Goal: Task Accomplishment & Management: Manage account settings

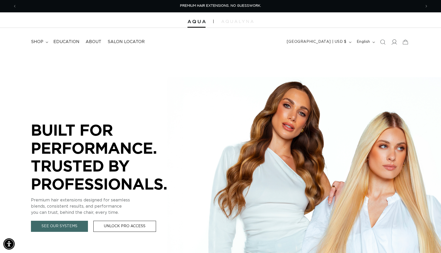
click at [395, 42] on icon at bounding box center [394, 41] width 5 height 5
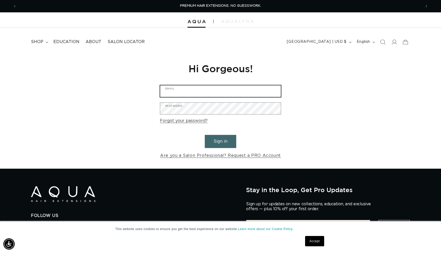
click at [217, 94] on input "Email" at bounding box center [220, 91] width 121 height 12
type input "[EMAIL_ADDRESS][DOMAIN_NAME]"
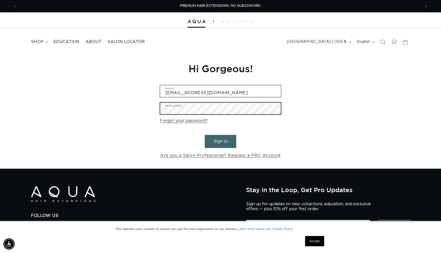
click at [205, 135] on button "Sign in" at bounding box center [220, 141] width 31 height 13
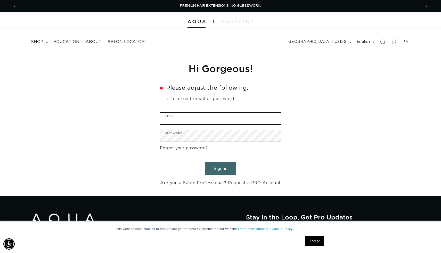
click at [217, 122] on input "Email" at bounding box center [220, 119] width 121 height 12
type input "[EMAIL_ADDRESS][DOMAIN_NAME]"
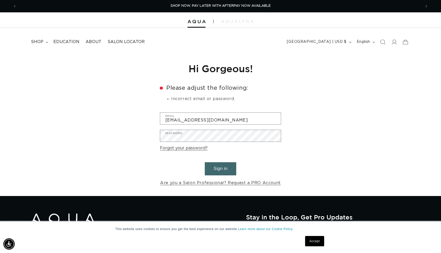
click at [220, 167] on button "Sign in" at bounding box center [220, 168] width 31 height 13
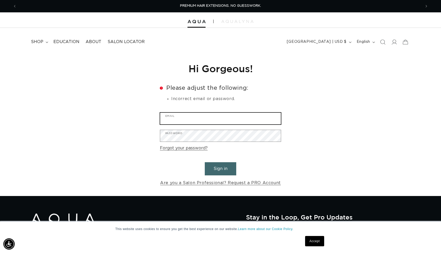
click at [199, 123] on input "Email" at bounding box center [220, 119] width 121 height 12
type input "[EMAIL_ADDRESS][DOMAIN_NAME]"
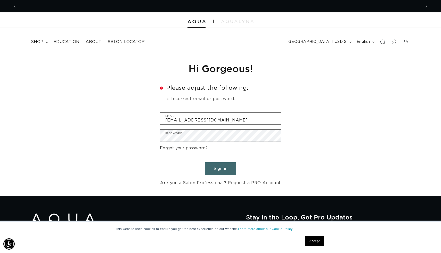
scroll to position [0, 405]
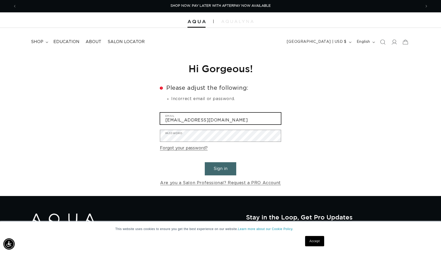
click at [227, 122] on input "[EMAIL_ADDRESS][DOMAIN_NAME]" at bounding box center [220, 119] width 121 height 12
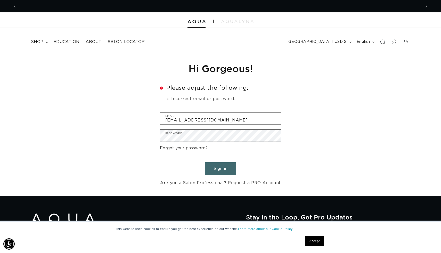
scroll to position [0, 0]
click at [205, 162] on button "Sign in" at bounding box center [220, 168] width 31 height 13
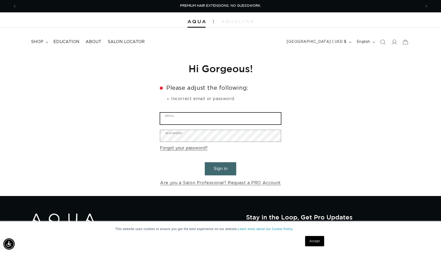
click at [188, 123] on input "Email" at bounding box center [220, 119] width 121 height 12
type input "[EMAIL_ADDRESS][DOMAIN_NAME]"
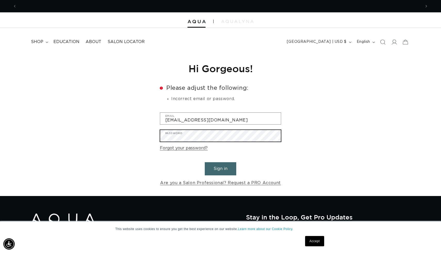
scroll to position [0, 809]
click at [205, 162] on button "Sign in" at bounding box center [220, 168] width 31 height 13
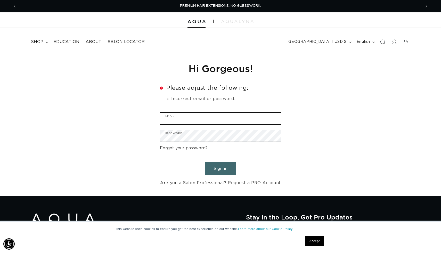
click at [186, 122] on input "Email" at bounding box center [220, 119] width 121 height 12
type input "[EMAIL_ADDRESS][DOMAIN_NAME]"
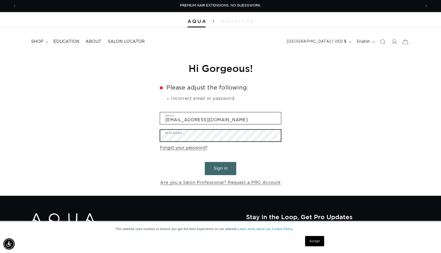
click at [205, 162] on button "Sign in" at bounding box center [220, 168] width 31 height 13
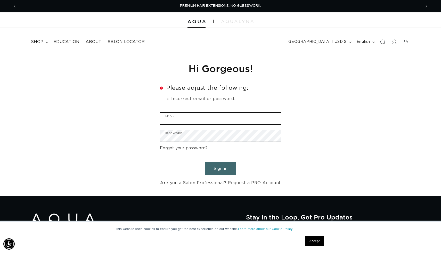
click at [197, 121] on input "Email" at bounding box center [220, 119] width 121 height 12
type input "[EMAIL_ADDRESS][DOMAIN_NAME]"
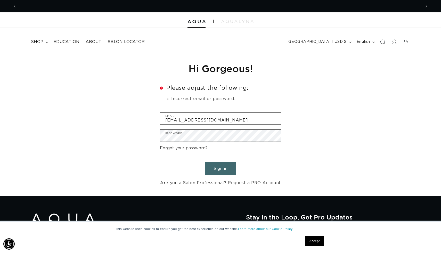
scroll to position [0, 809]
click at [205, 162] on button "Sign in" at bounding box center [220, 168] width 31 height 13
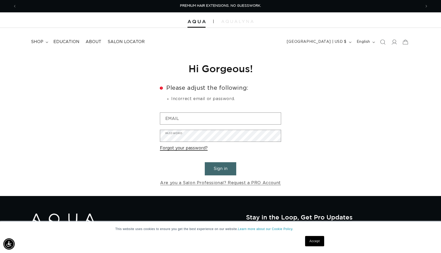
click at [185, 151] on link "Forgot your password?" at bounding box center [184, 148] width 48 height 7
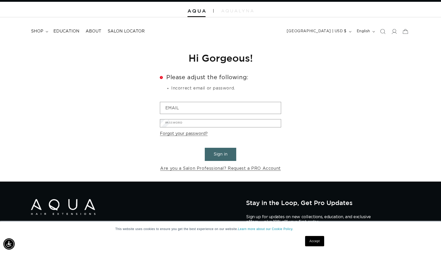
click at [0, 0] on input "Email" at bounding box center [0, 0] width 0 height 0
type input "[EMAIL_ADDRESS][DOMAIN_NAME]"
click at [0, 0] on button "Submit" at bounding box center [0, 0] width 0 height 0
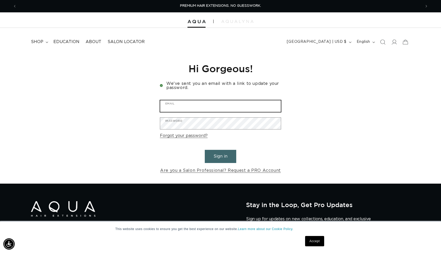
click at [200, 104] on input "Email" at bounding box center [220, 106] width 121 height 12
type input "[EMAIL_ADDRESS][DOMAIN_NAME]"
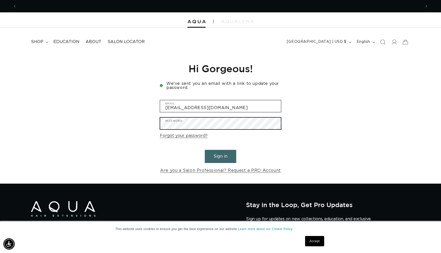
scroll to position [0, 809]
click at [205, 150] on button "Sign in" at bounding box center [220, 156] width 31 height 13
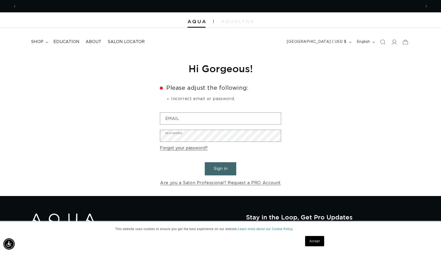
scroll to position [0, 405]
